Goal: Information Seeking & Learning: Learn about a topic

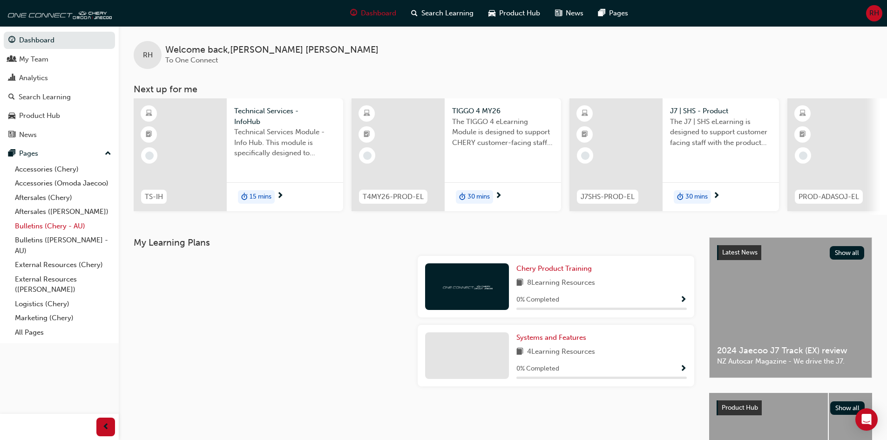
click at [64, 225] on link "Bulletins (Chery - AU)" at bounding box center [63, 226] width 104 height 14
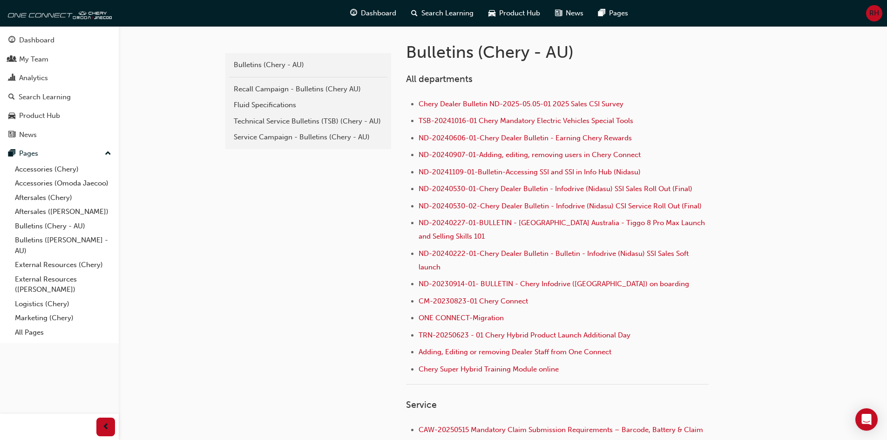
scroll to position [186, 0]
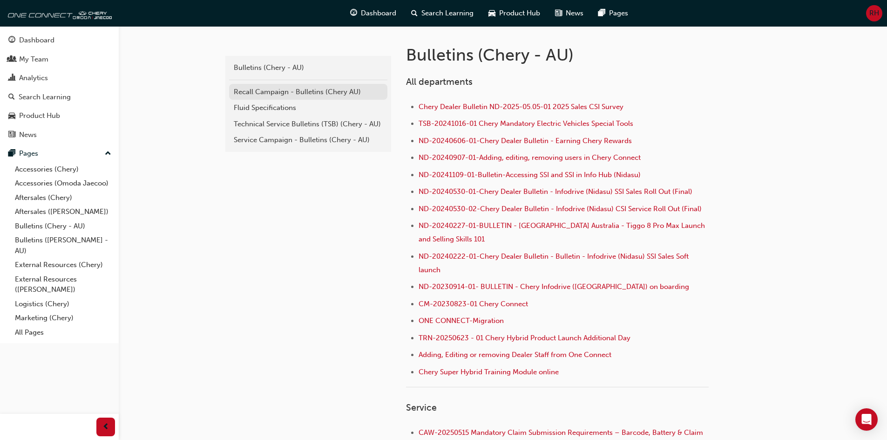
click at [270, 94] on div "Recall Campaign - Bulletins (Chery AU)" at bounding box center [308, 92] width 149 height 11
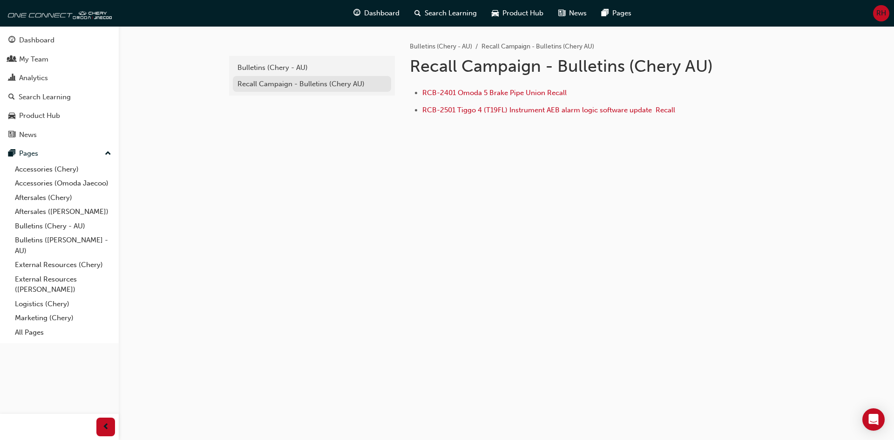
click at [318, 82] on div "Recall Campaign - Bulletins (Chery AU)" at bounding box center [312, 84] width 149 height 11
click at [306, 68] on div "Bulletins (Chery - AU)" at bounding box center [312, 67] width 149 height 11
